Goal: Obtain resource: Obtain resource

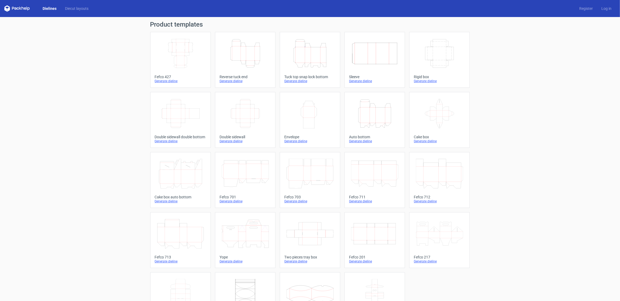
click at [371, 118] on icon "Height Depth Width" at bounding box center [374, 114] width 47 height 30
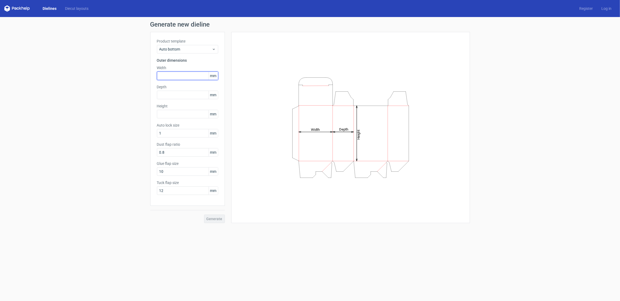
click at [185, 75] on input "text" at bounding box center [187, 76] width 61 height 9
type input "127"
type input "81"
click at [167, 112] on input "text" at bounding box center [187, 114] width 61 height 9
type input "132"
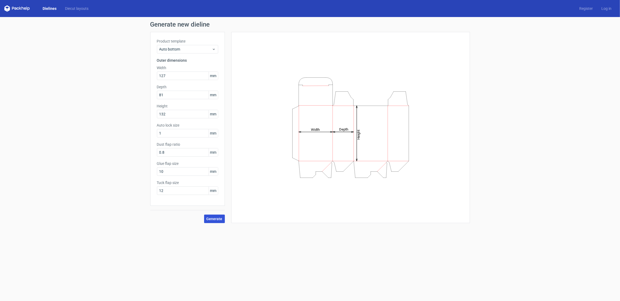
click at [215, 216] on button "Generate" at bounding box center [214, 219] width 21 height 9
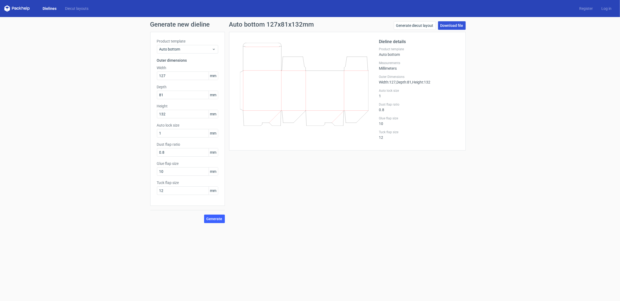
click at [448, 27] on link "Download file" at bounding box center [452, 25] width 28 height 9
click at [76, 9] on link "Diecut layouts" at bounding box center [77, 8] width 32 height 5
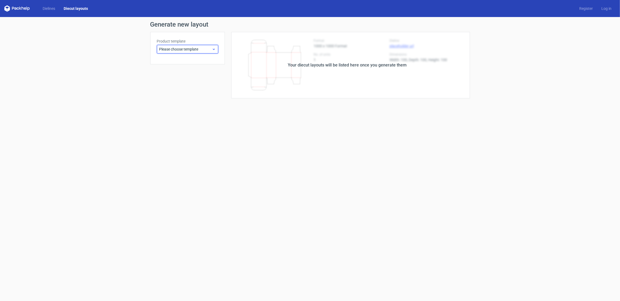
click at [206, 50] on span "Please choose template" at bounding box center [185, 49] width 52 height 5
click at [102, 54] on div "Generate new layout Product template Please choose template Your diecut layouts…" at bounding box center [310, 60] width 620 height 86
click at [37, 10] on div "Dielines Diecut layouts" at bounding box center [48, 8] width 88 height 6
click at [45, 9] on link "Dielines" at bounding box center [48, 8] width 21 height 5
